Goal: Task Accomplishment & Management: Use online tool/utility

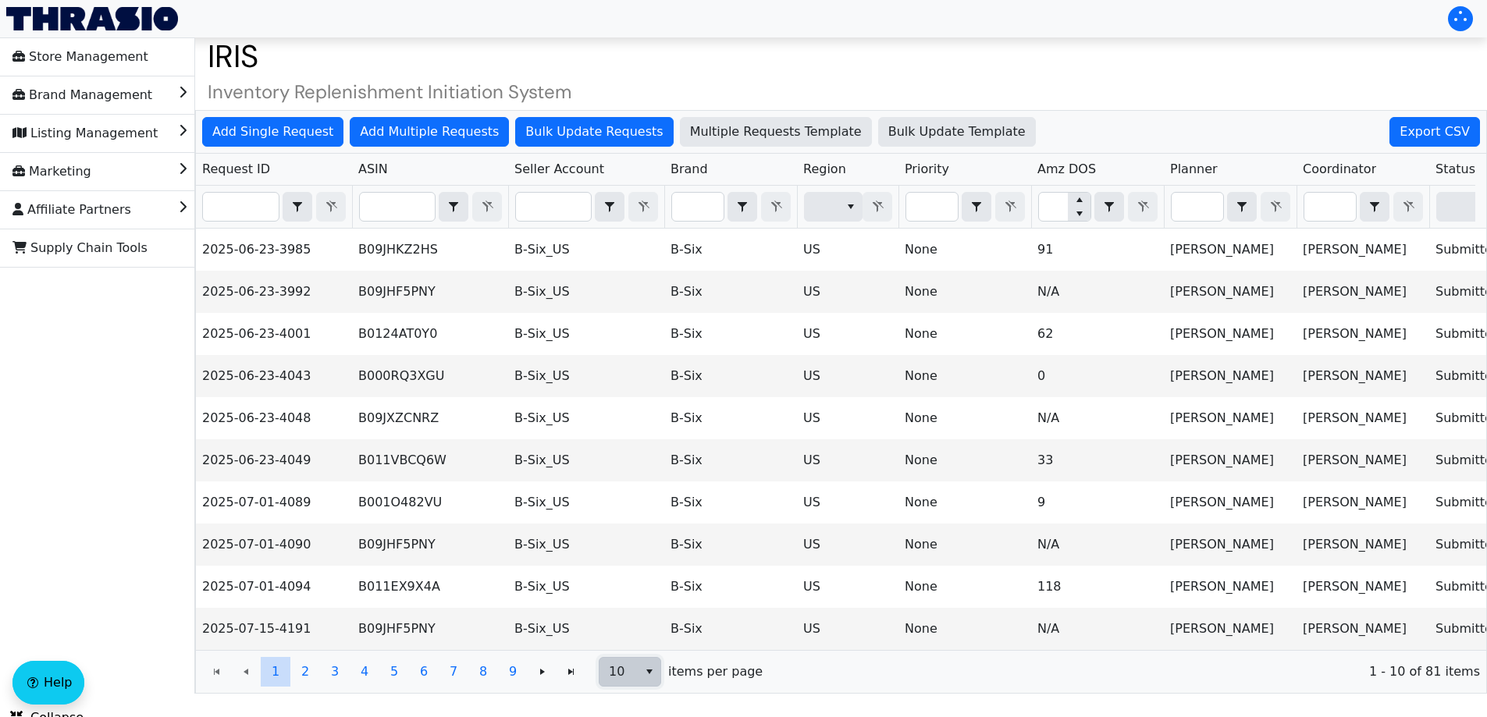
click at [621, 682] on span "10" at bounding box center [619, 672] width 20 height 19
click at [629, 649] on span "100" at bounding box center [624, 655] width 24 height 19
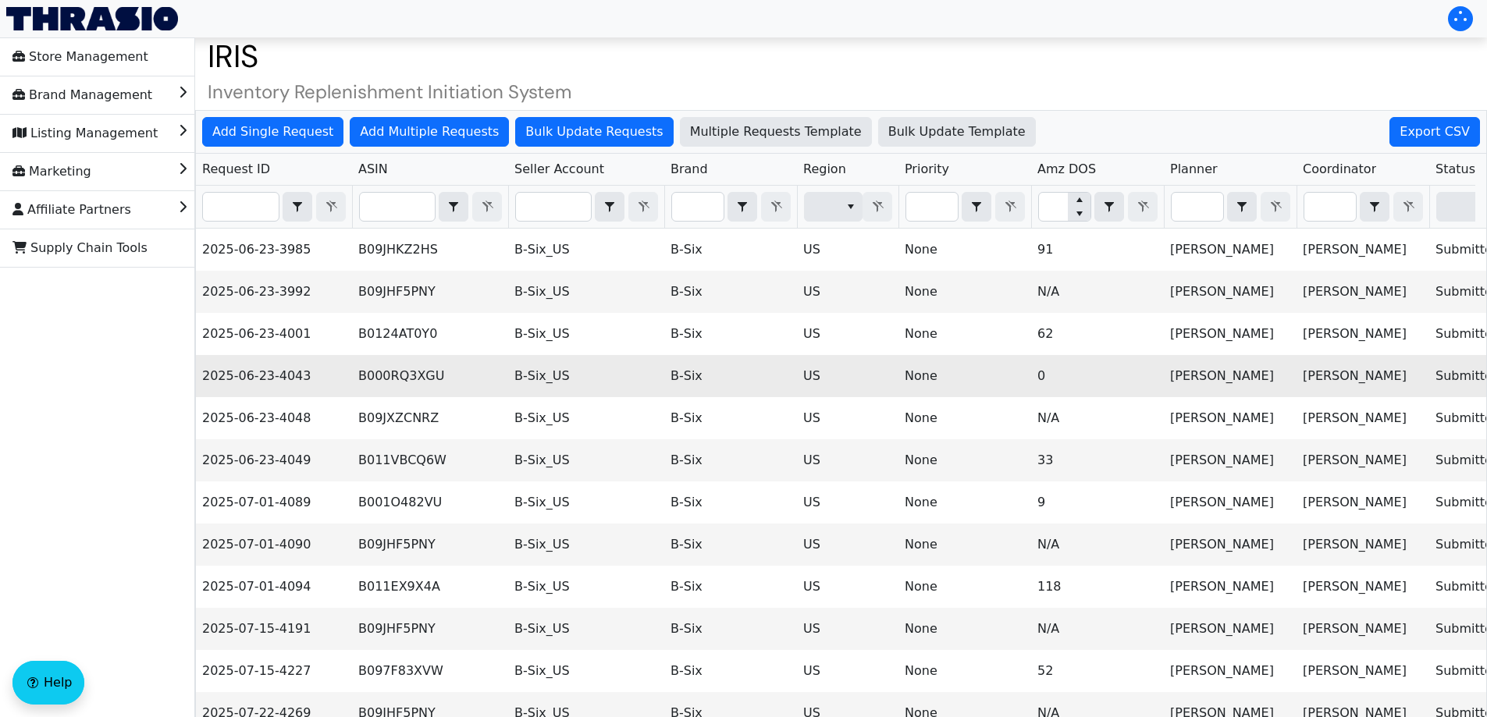
drag, startPoint x: 659, startPoint y: 479, endPoint x: 550, endPoint y: 391, distance: 140.0
click at [550, 391] on td "B-Six_US" at bounding box center [586, 376] width 156 height 42
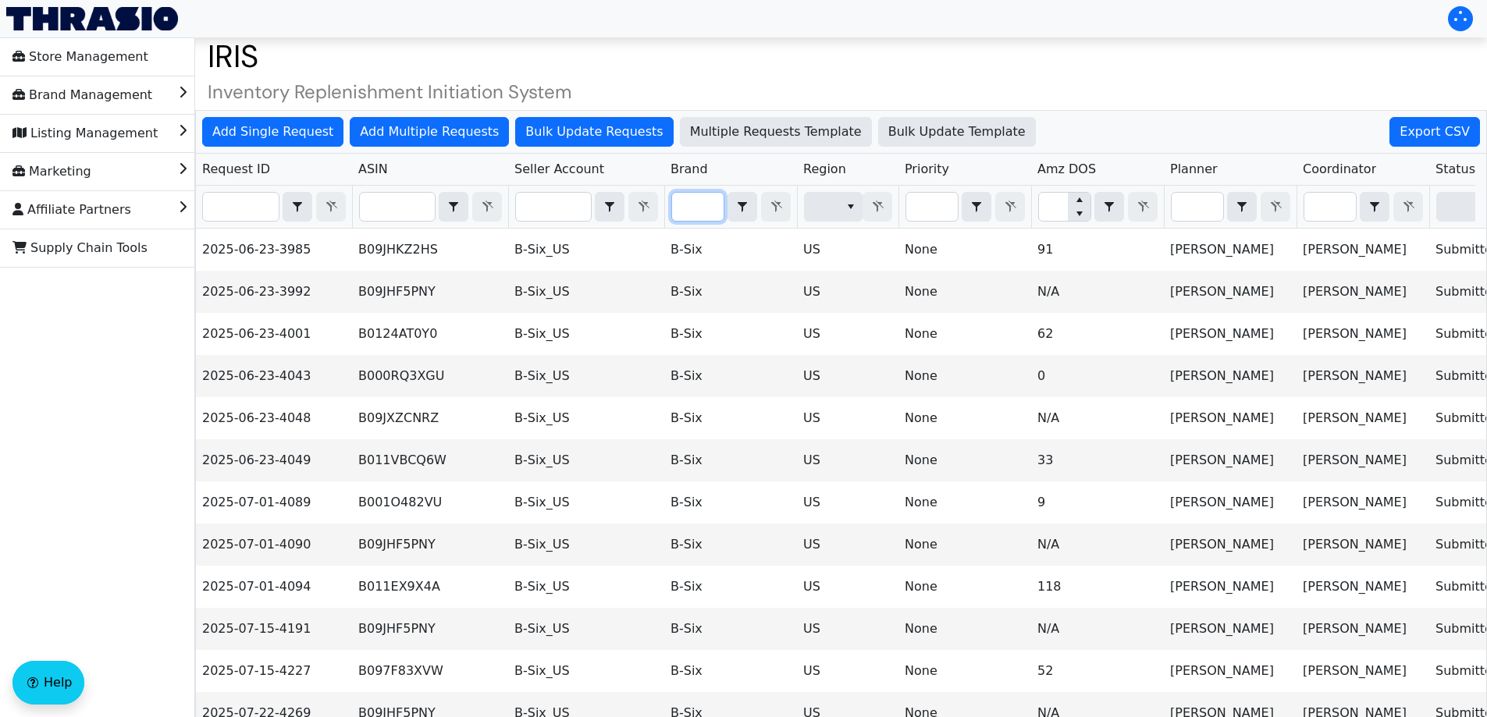
click at [685, 194] on input "Filter" at bounding box center [698, 207] width 52 height 28
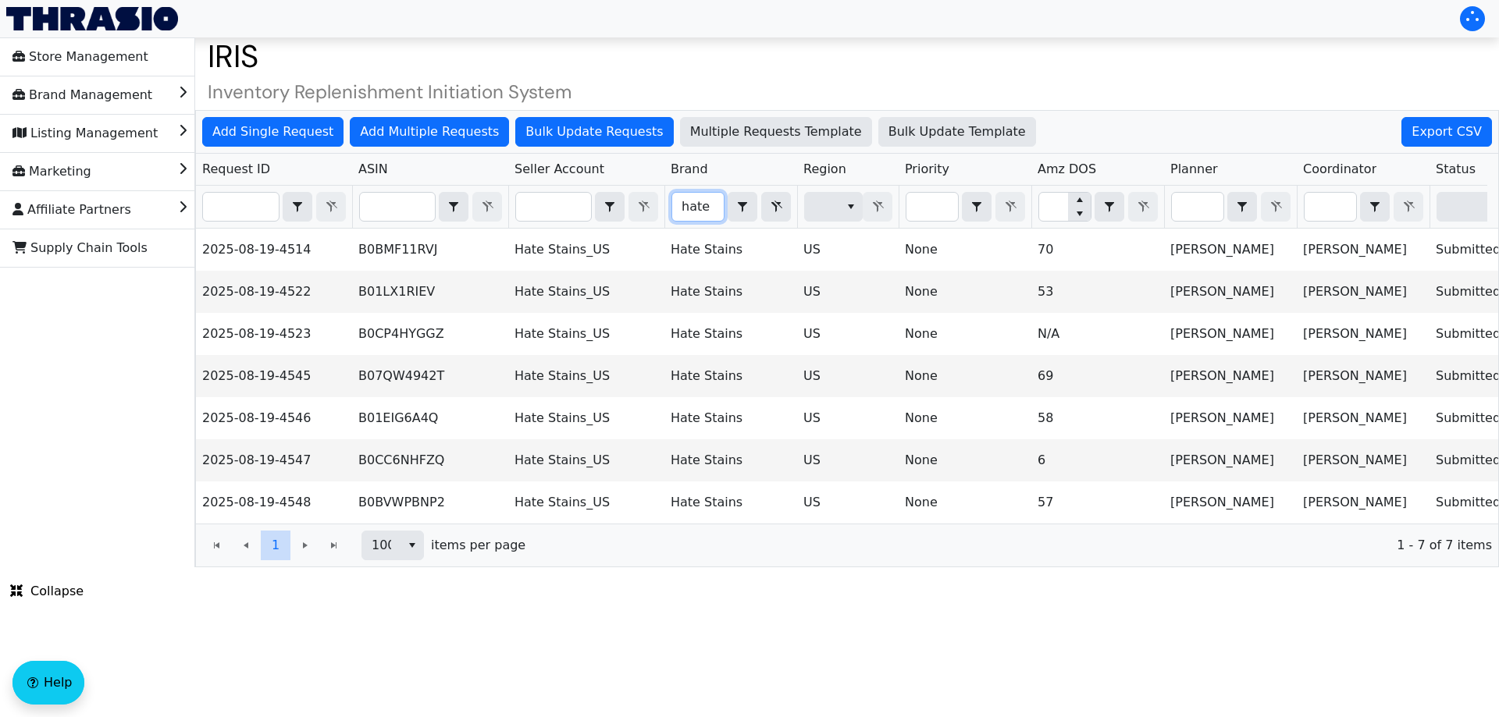
click at [675, 196] on input "hate" at bounding box center [698, 207] width 52 height 28
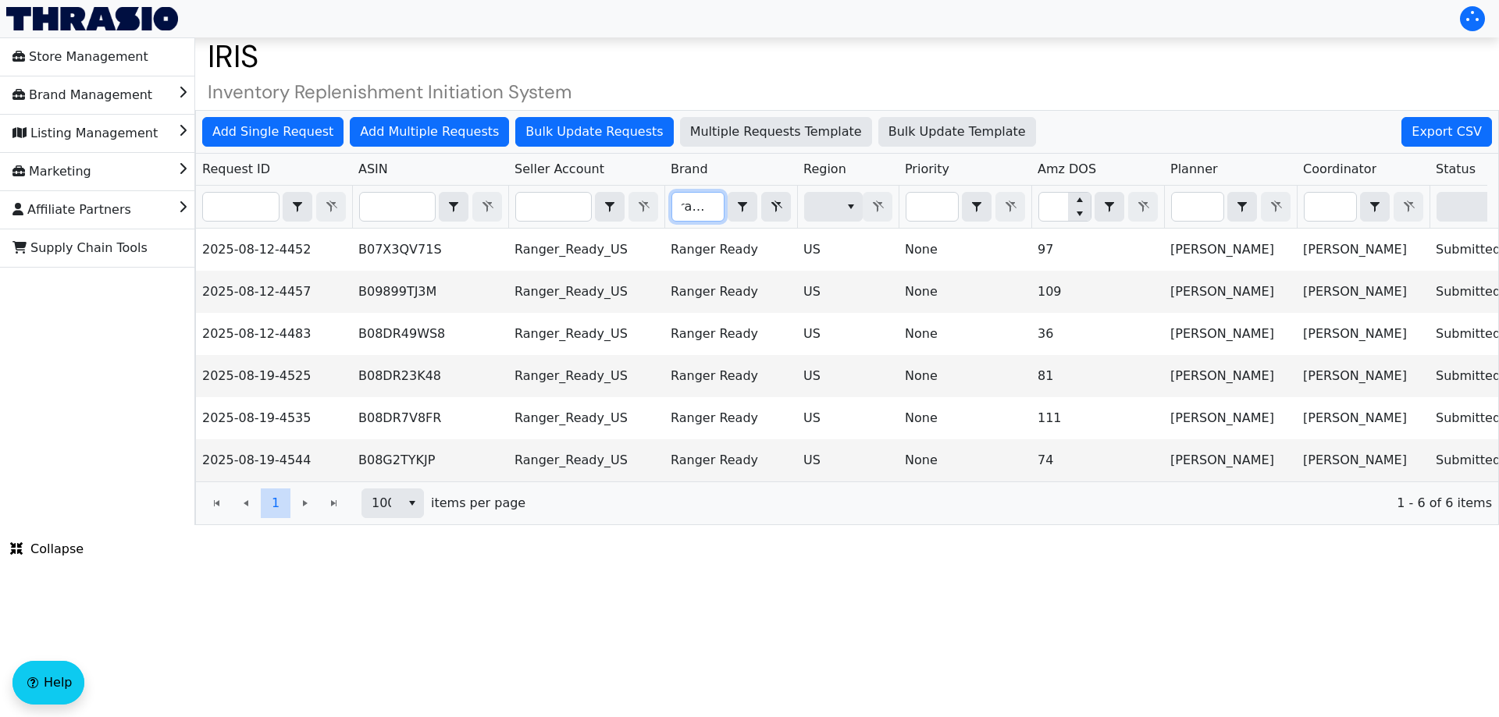
type input "ranger"
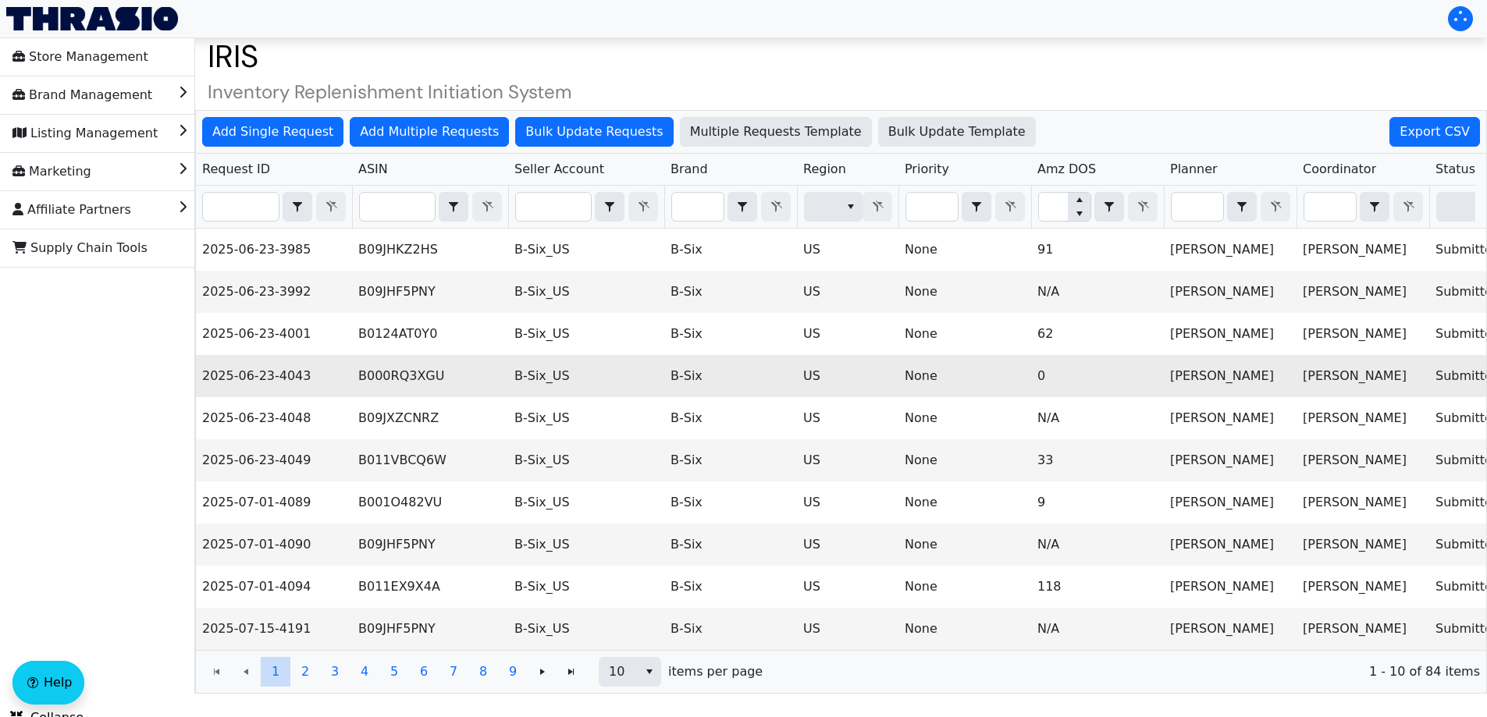
click at [750, 391] on td "B-Six" at bounding box center [730, 376] width 133 height 42
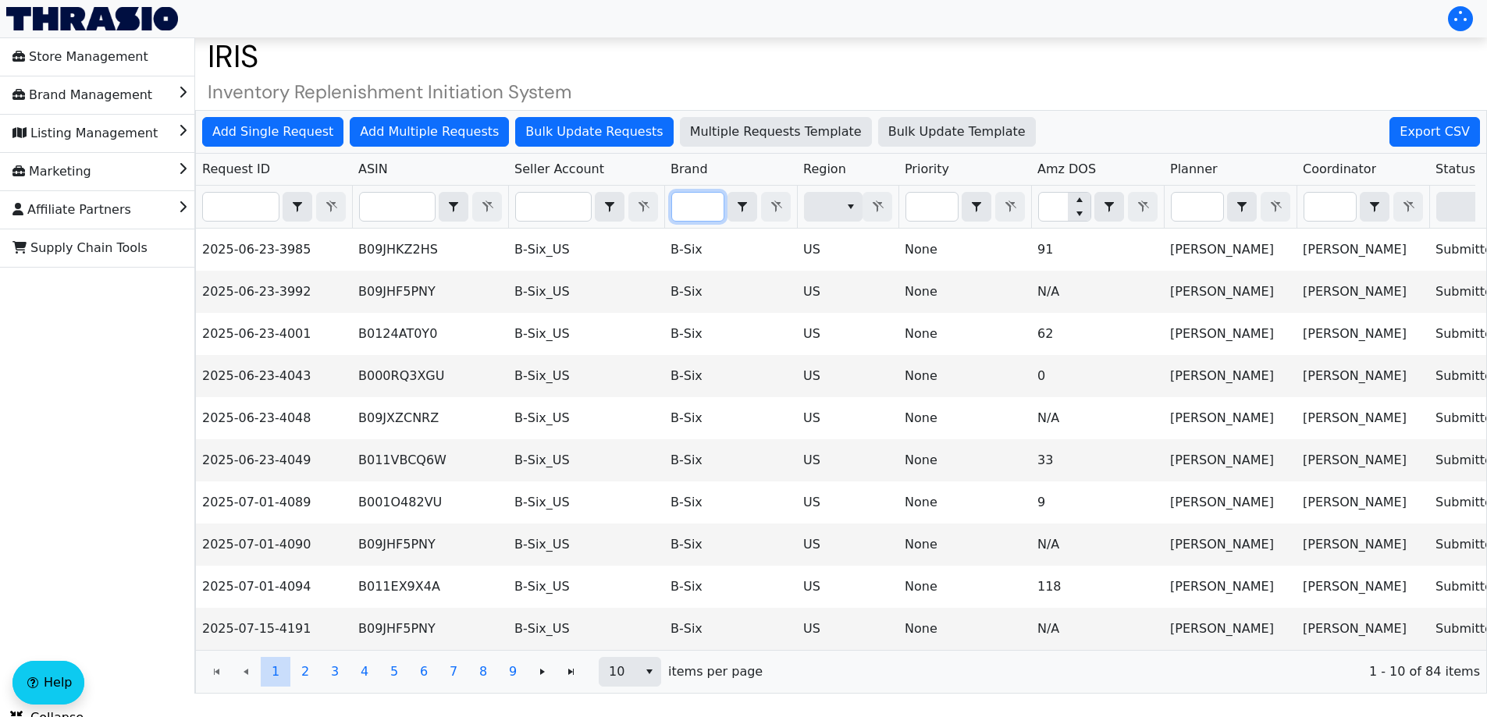
click at [701, 212] on input "Filter" at bounding box center [698, 207] width 52 height 28
type input "B-Six"
drag, startPoint x: 451, startPoint y: 696, endPoint x: 424, endPoint y: 692, distance: 27.6
click at [424, 686] on span "10" at bounding box center [441, 672] width 38 height 28
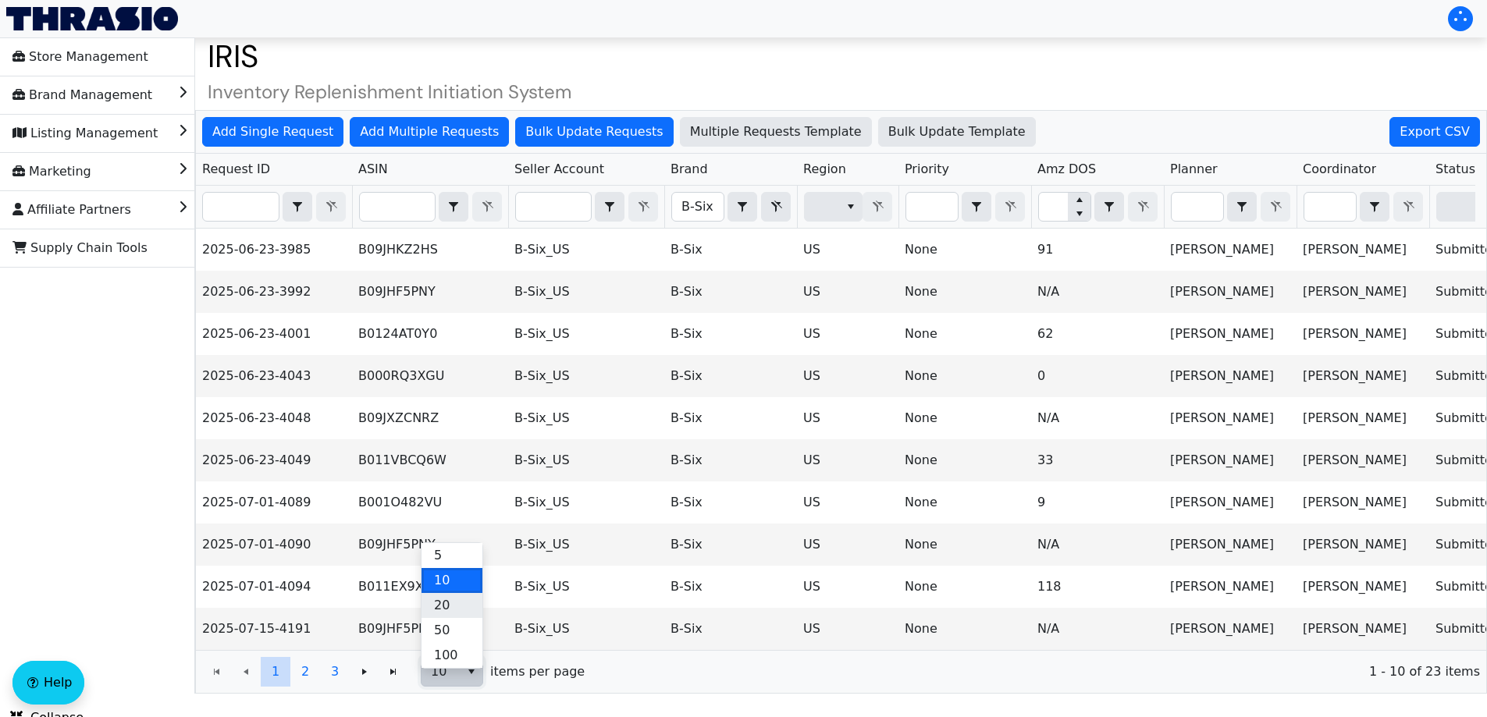
click at [461, 609] on li "20" at bounding box center [452, 605] width 61 height 25
